Goal: Check status: Check status

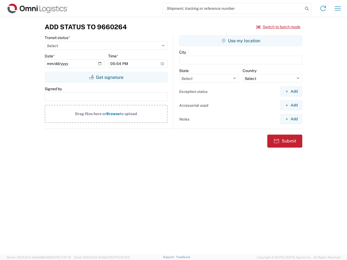
click at [233, 8] on input "search" at bounding box center [233, 8] width 140 height 10
click at [307, 9] on icon at bounding box center [307, 9] width 8 height 8
click at [323, 8] on icon at bounding box center [323, 8] width 9 height 9
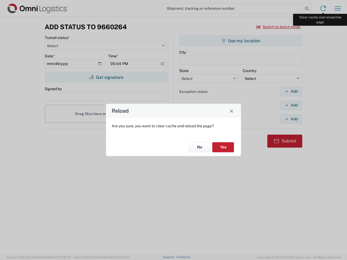
click at [338, 8] on div "Reload Are you sure, you want to clear cache and reload the page? No Yes" at bounding box center [173, 130] width 347 height 260
click at [278, 27] on div "Reload Are you sure, you want to clear cache and reload the page? No Yes" at bounding box center [173, 130] width 347 height 260
click at [106, 77] on div "Reload Are you sure, you want to clear cache and reload the page? No Yes" at bounding box center [173, 130] width 347 height 260
click at [241, 41] on div "Reload Are you sure, you want to clear cache and reload the page? No Yes" at bounding box center [173, 130] width 347 height 260
click at [291, 91] on div "Reload Are you sure, you want to clear cache and reload the page? No Yes" at bounding box center [173, 130] width 347 height 260
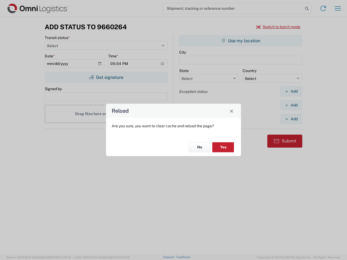
click at [291, 105] on div "Reload Are you sure, you want to clear cache and reload the page? No Yes" at bounding box center [173, 130] width 347 height 260
click at [291, 119] on div "Reload Are you sure, you want to clear cache and reload the page? No Yes" at bounding box center [173, 130] width 347 height 260
